Goal: Task Accomplishment & Management: Manage account settings

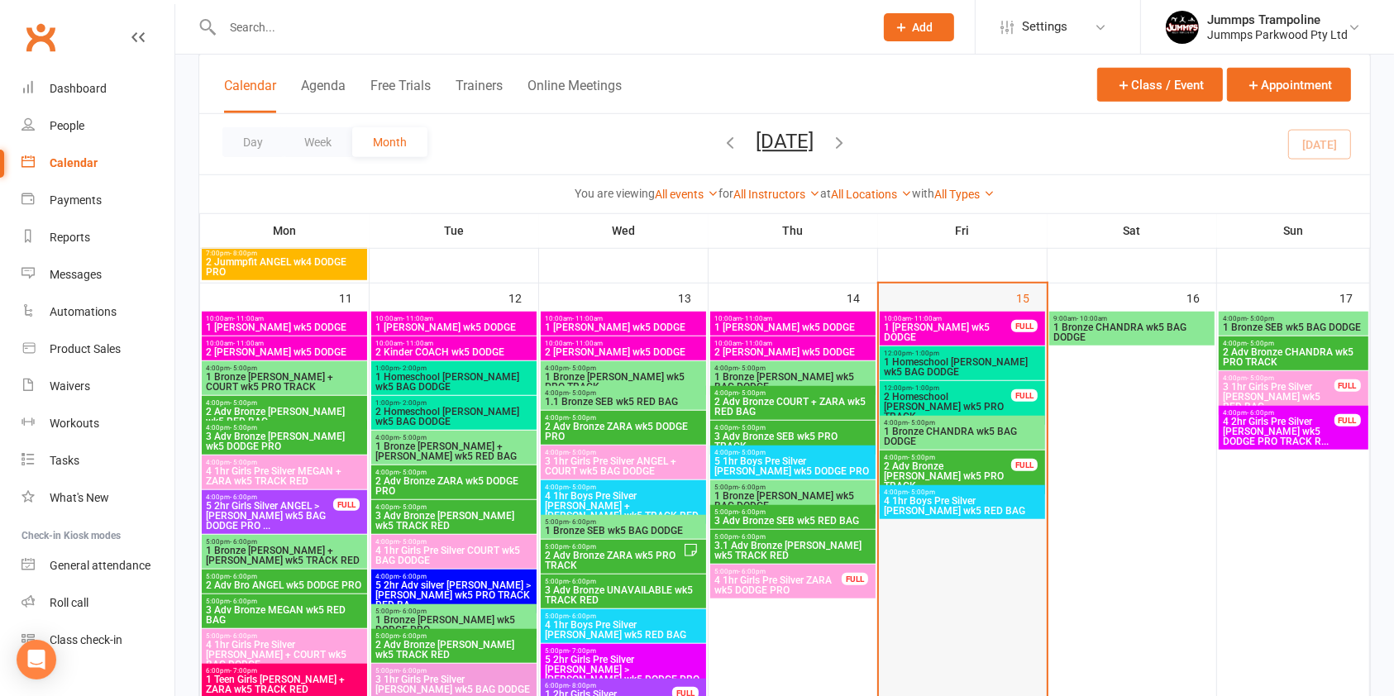
scroll to position [1239, 0]
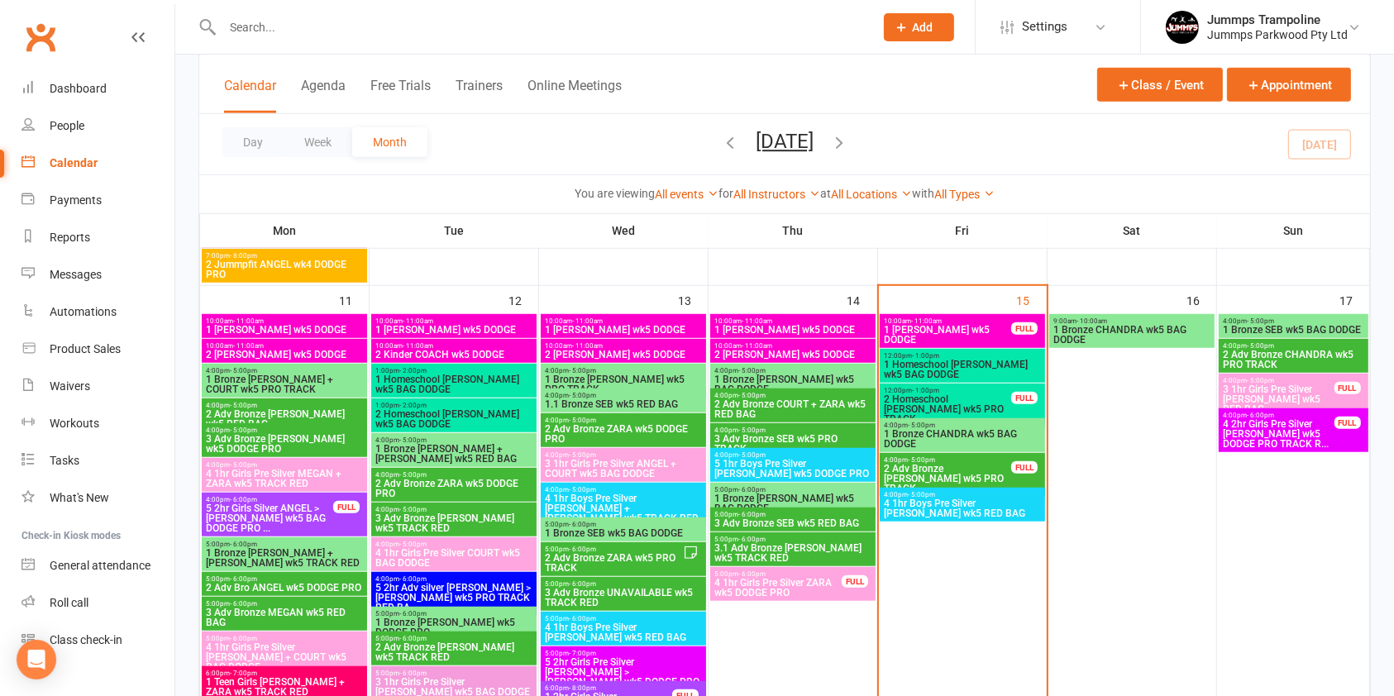
click at [917, 424] on span "- 5:00pm" at bounding box center [921, 425] width 27 height 7
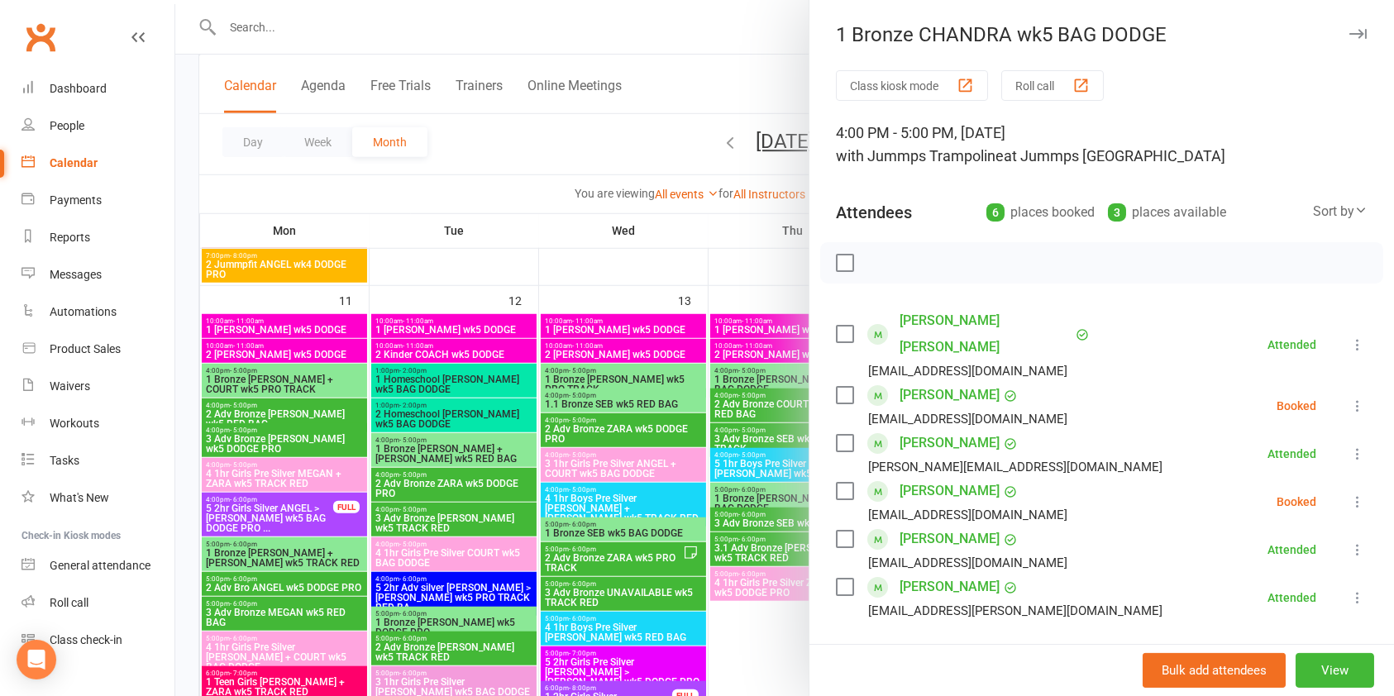
click at [528, 134] on div at bounding box center [784, 348] width 1219 height 696
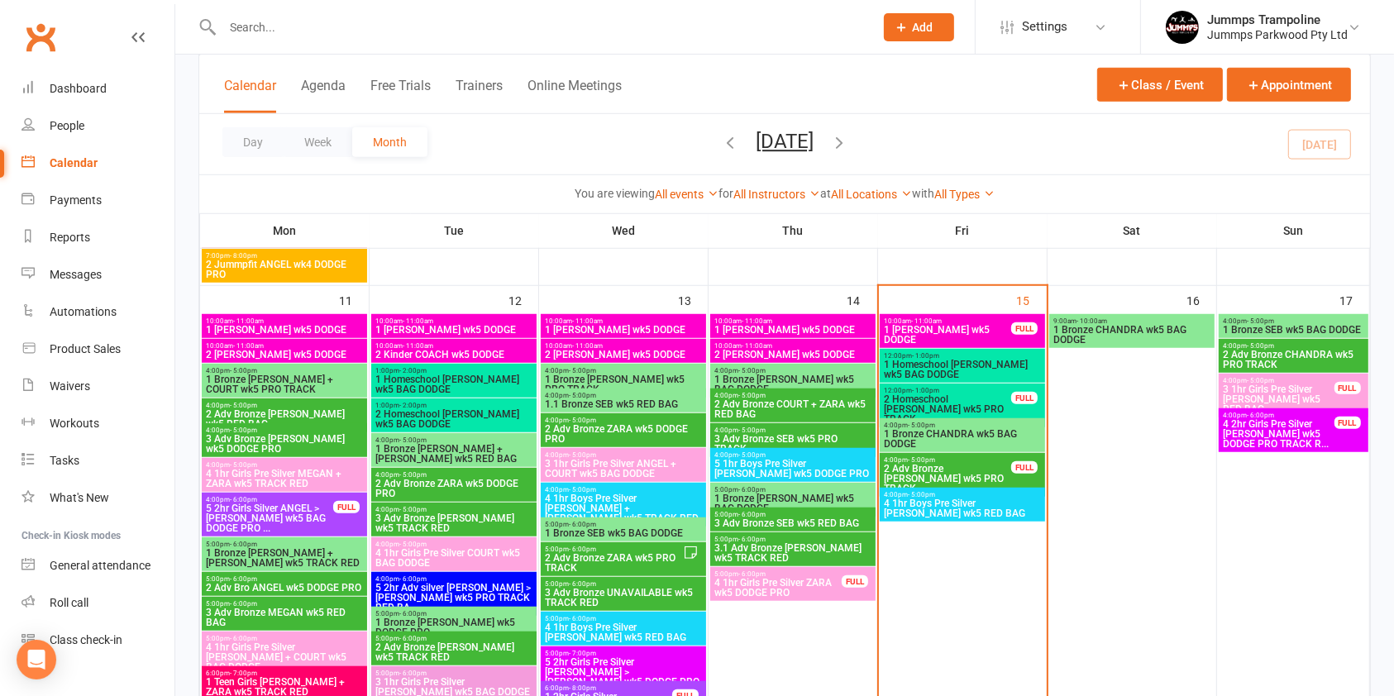
click at [313, 22] on input "text" at bounding box center [539, 27] width 645 height 23
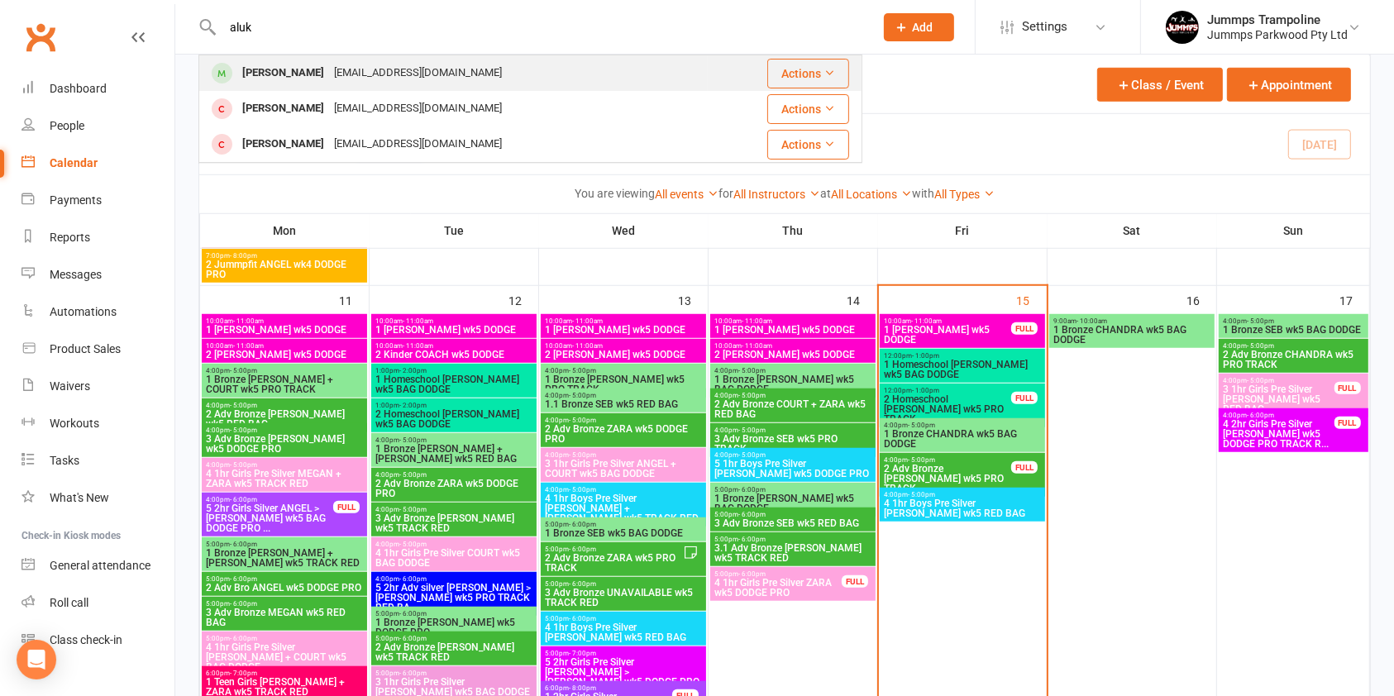
type input "aluk"
click at [280, 76] on div "[PERSON_NAME]" at bounding box center [283, 73] width 92 height 24
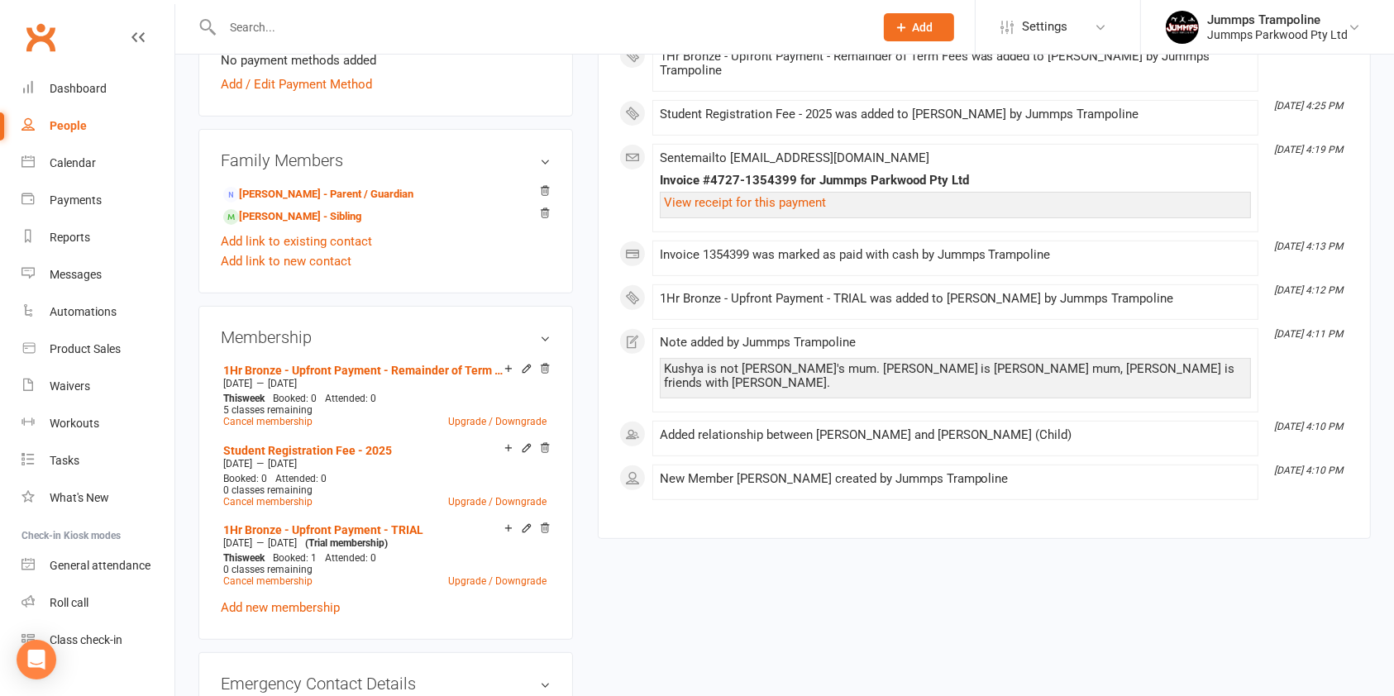
scroll to position [547, 0]
click at [547, 371] on icon at bounding box center [545, 368] width 12 height 12
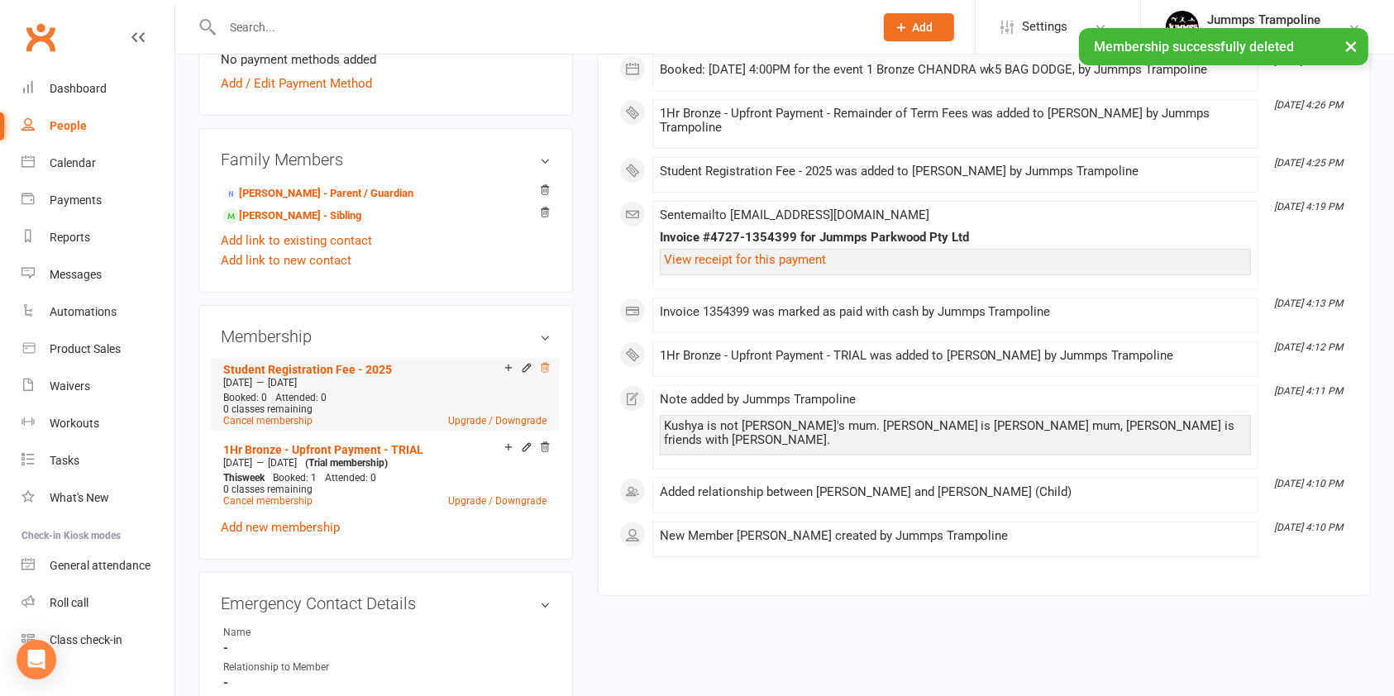
click at [545, 366] on icon at bounding box center [545, 368] width 12 height 12
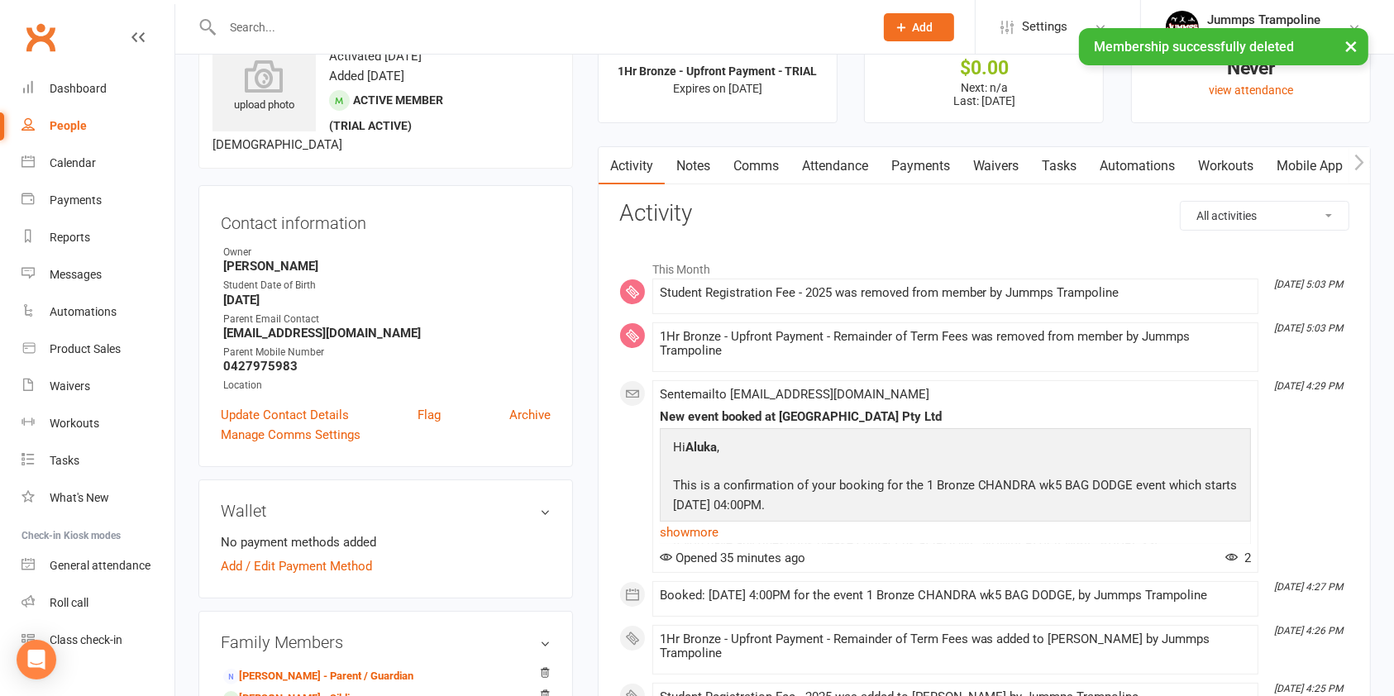
scroll to position [0, 0]
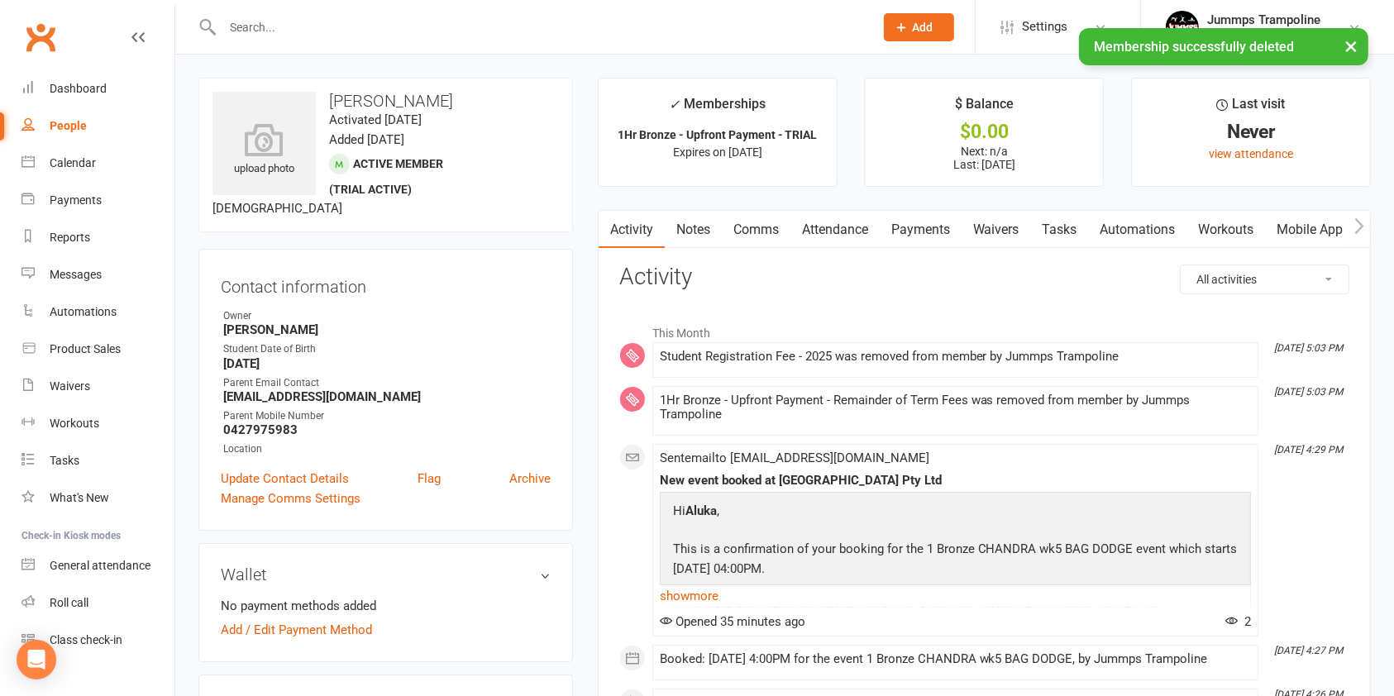
click at [699, 227] on link "Notes" at bounding box center [693, 230] width 57 height 38
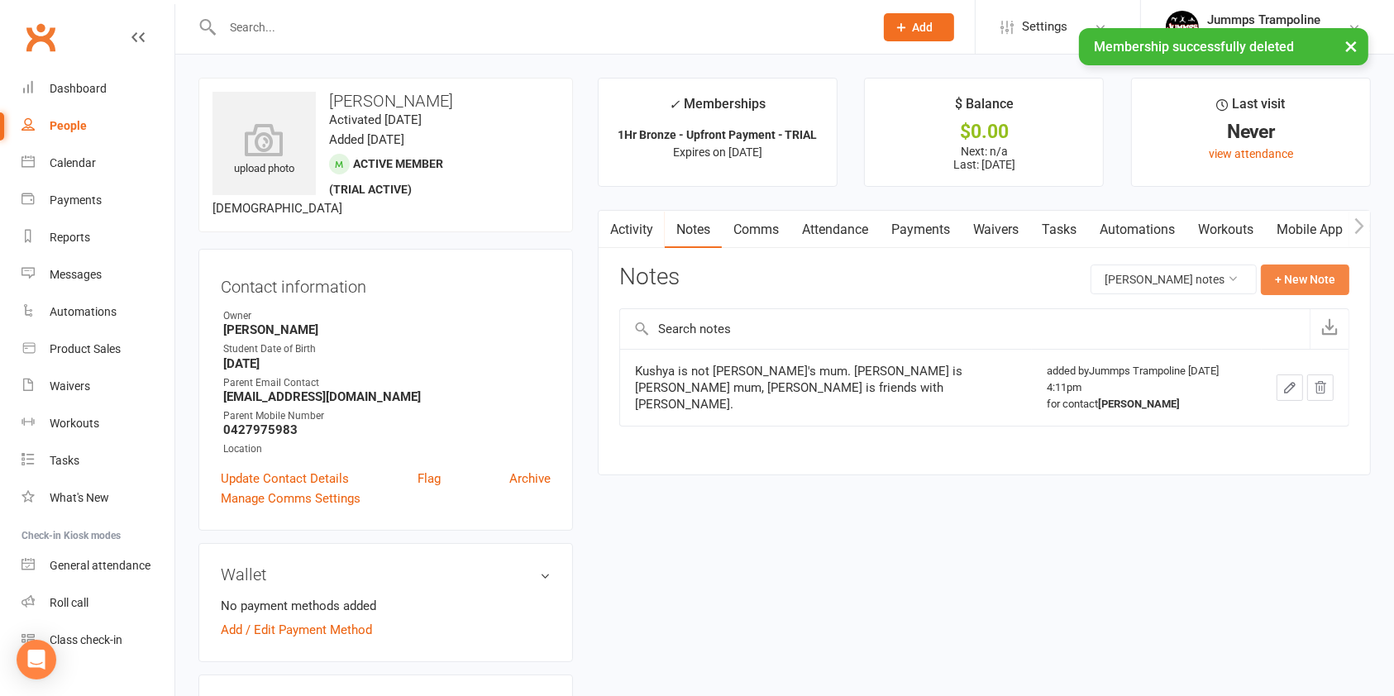
click at [1330, 275] on button "+ New Note" at bounding box center [1305, 280] width 88 height 30
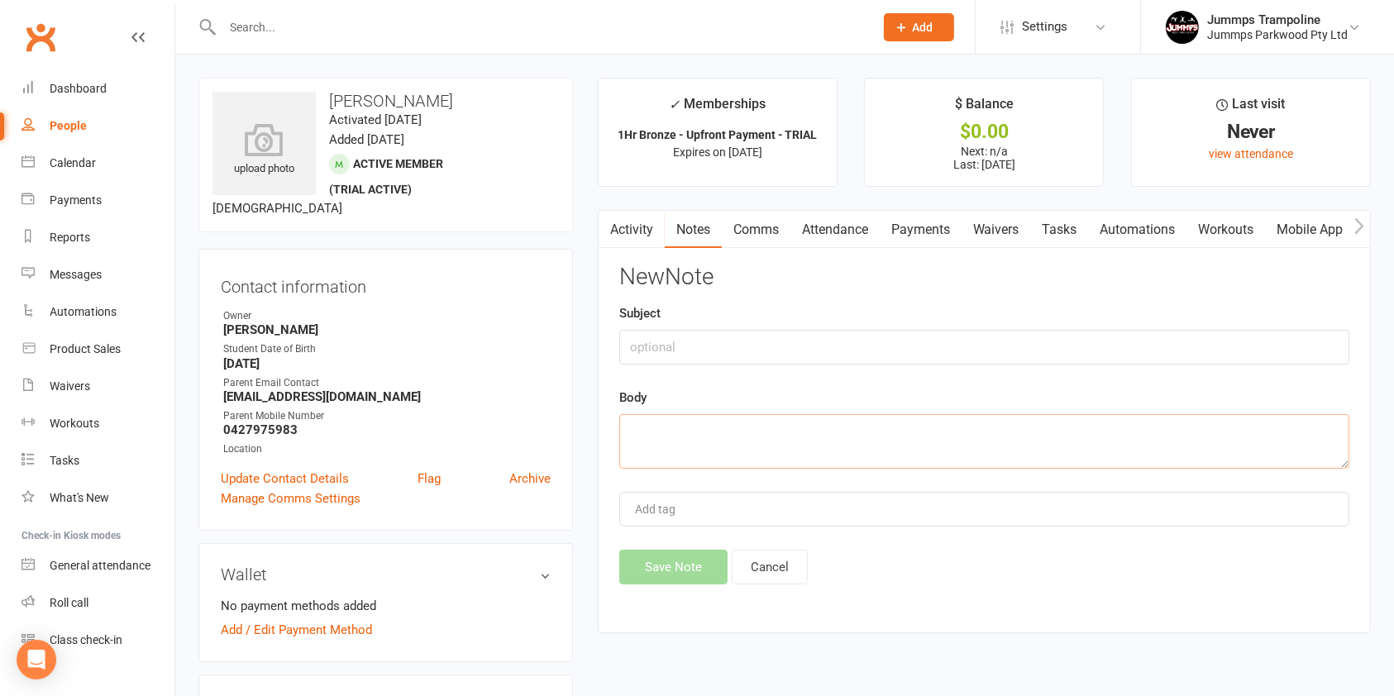
click at [1052, 449] on textarea at bounding box center [984, 441] width 730 height 55
click at [783, 558] on button "Cancel" at bounding box center [770, 567] width 76 height 35
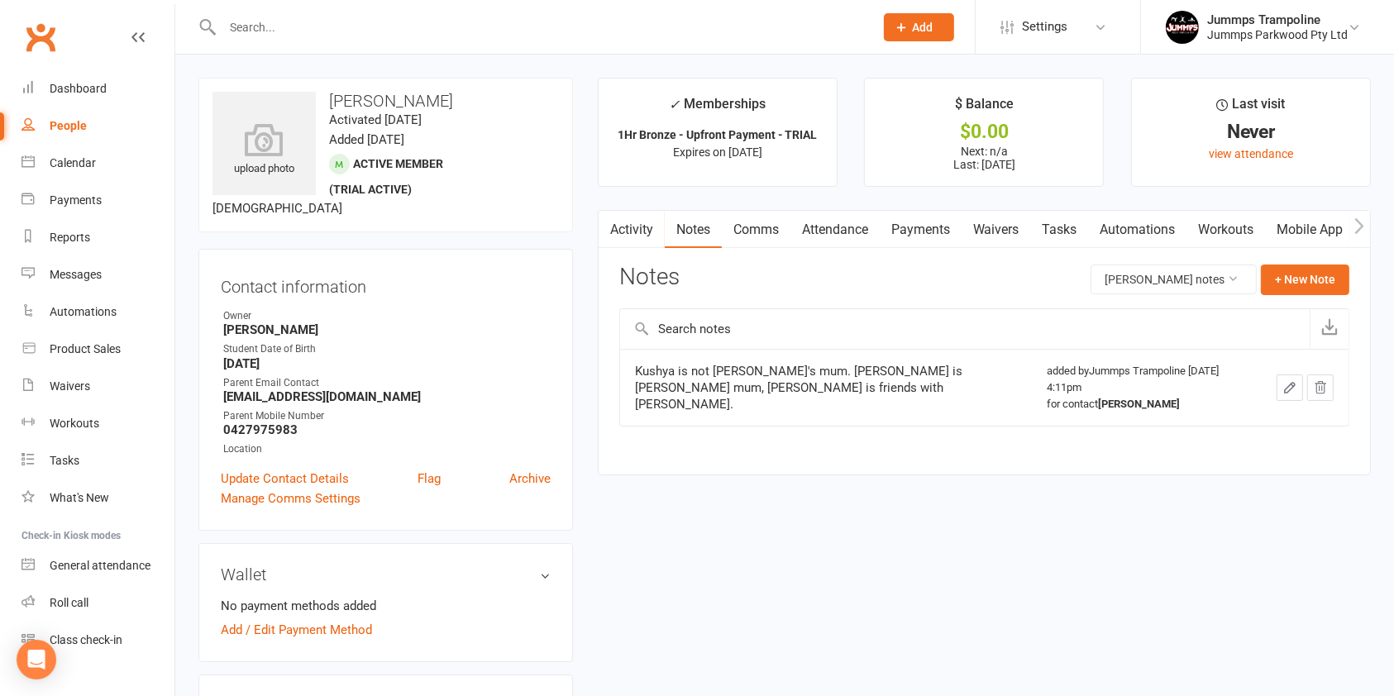
click at [986, 481] on main "✓ Memberships 1Hr Bronze - Upfront Payment - TRIAL Expires on [DATE] $ Balance …" at bounding box center [984, 285] width 798 height 414
